Goal: Information Seeking & Learning: Stay updated

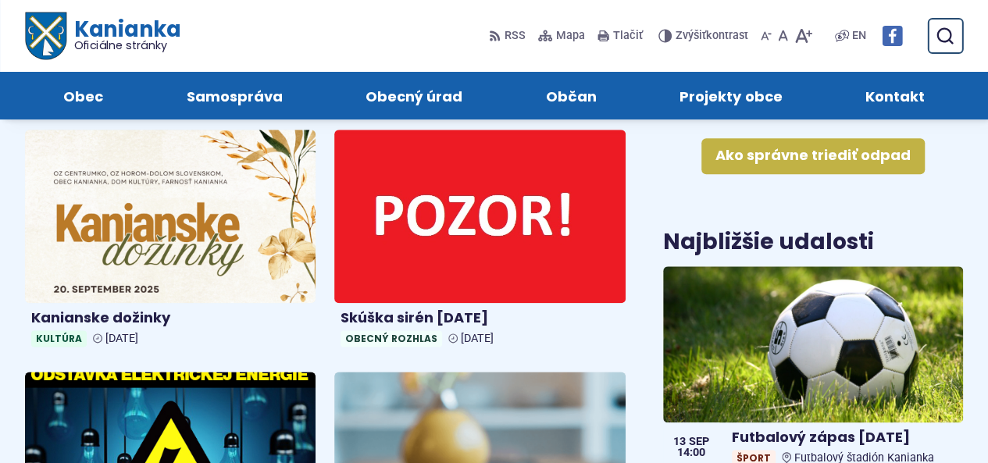
scroll to position [781, 0]
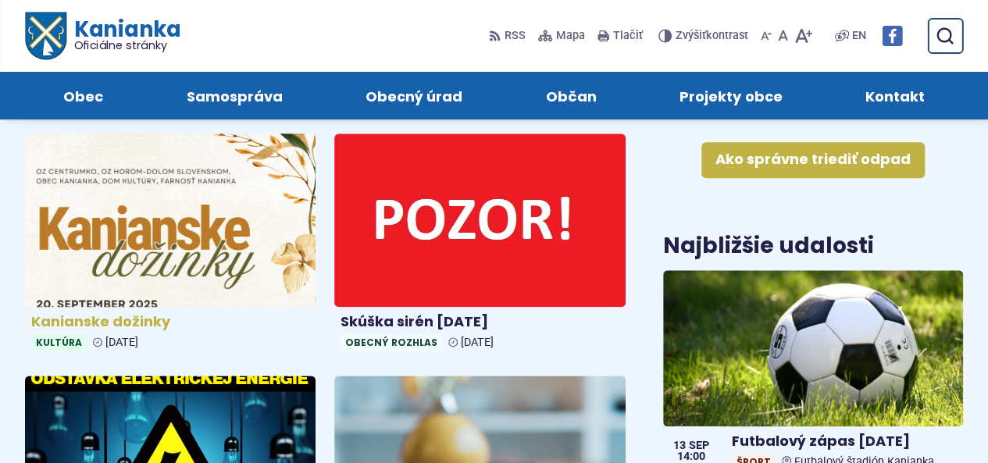
click at [130, 251] on img at bounding box center [170, 220] width 334 height 200
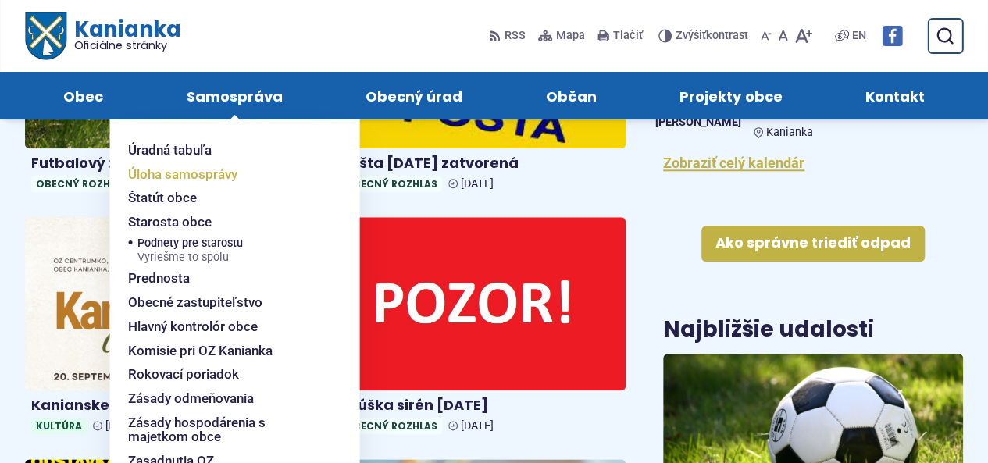
scroll to position [625, 0]
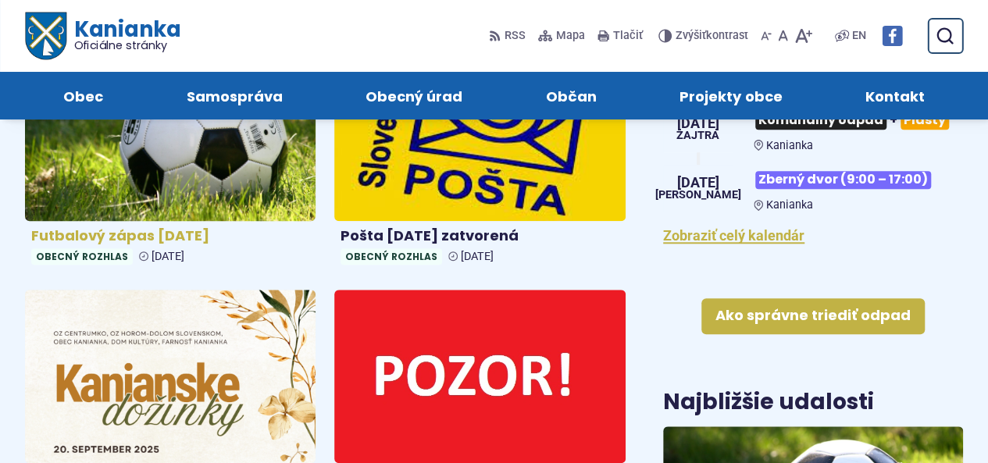
click at [83, 180] on img at bounding box center [170, 134] width 334 height 200
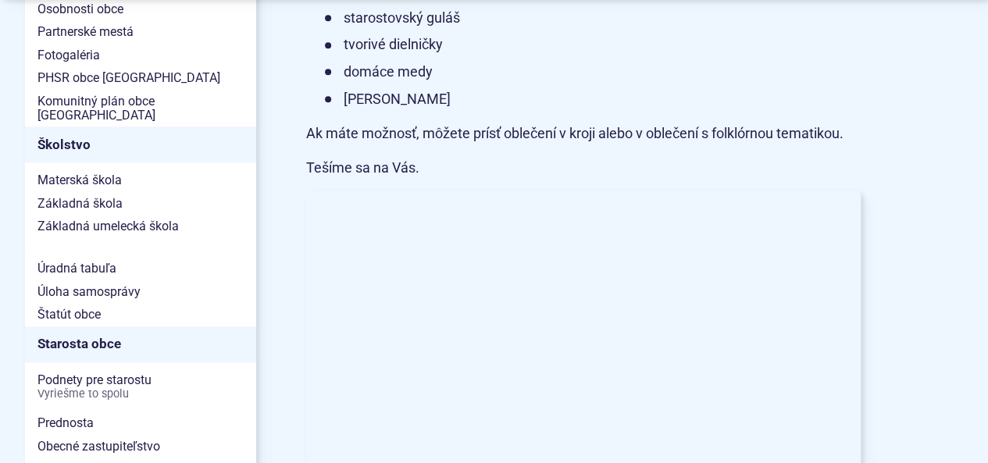
scroll to position [844, 0]
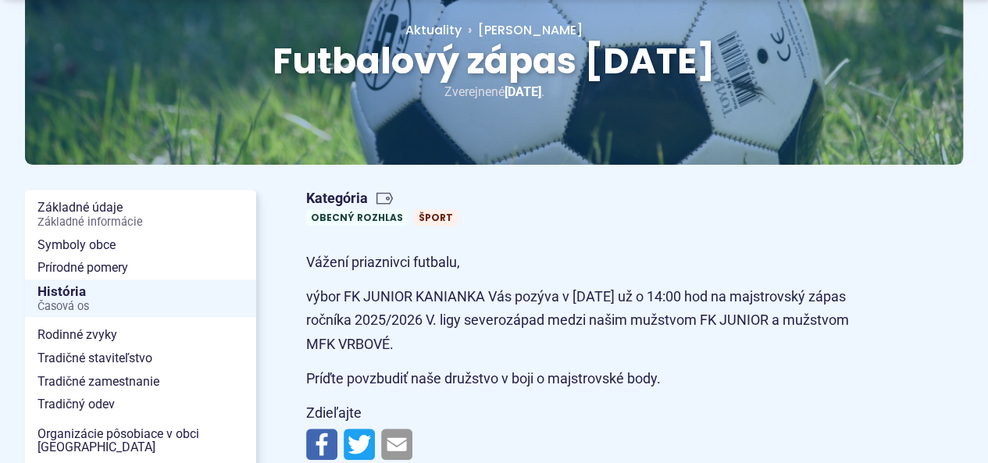
scroll to position [375, 0]
